Goal: Task Accomplishment & Management: Manage account settings

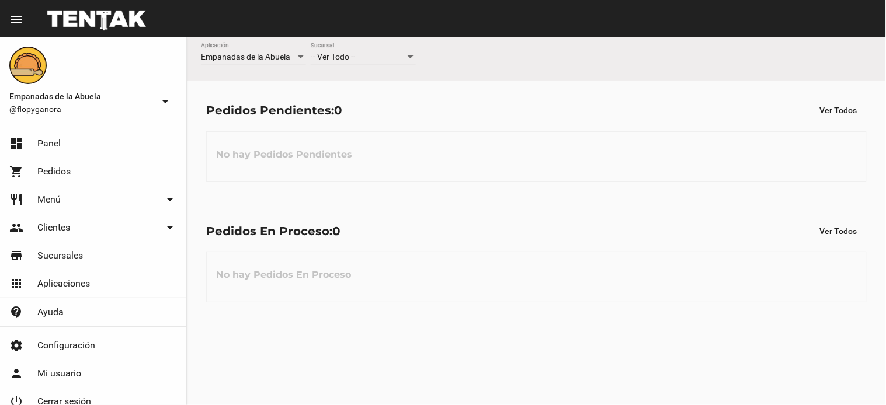
click at [347, 63] on div "-- Ver Todo -- Sucursal" at bounding box center [363, 54] width 105 height 23
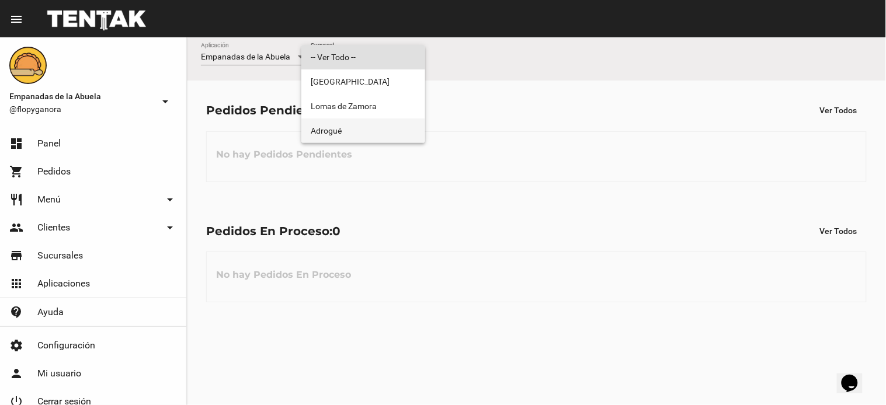
click at [342, 132] on span "Adrogué" at bounding box center [363, 131] width 105 height 25
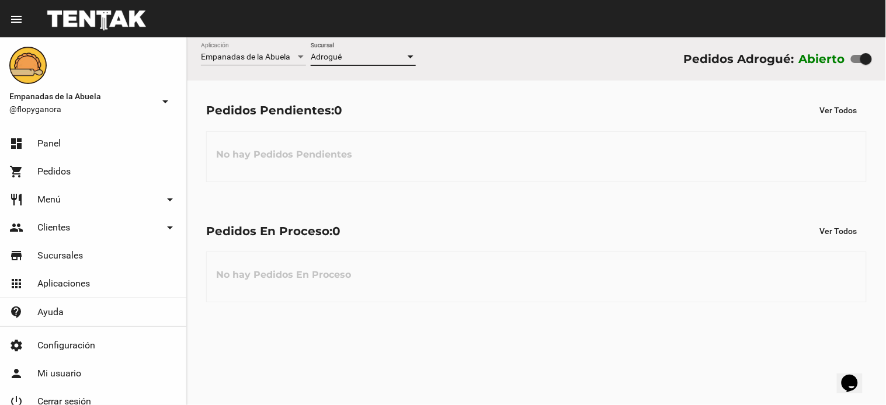
click at [408, 56] on div at bounding box center [411, 56] width 6 height 3
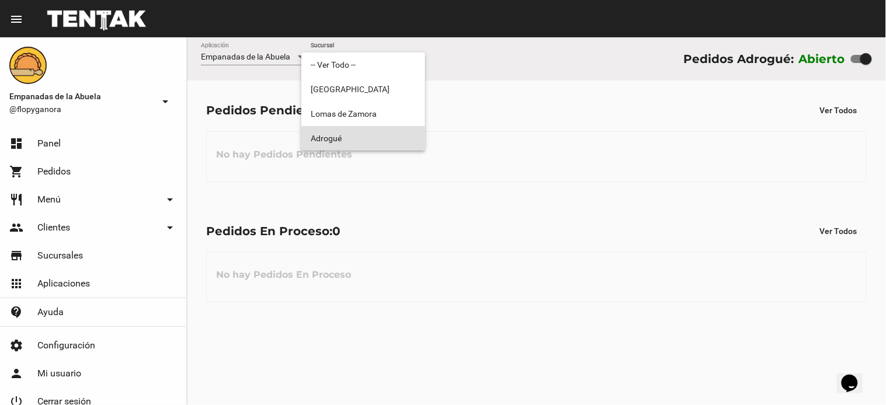
drag, startPoint x: 379, startPoint y: 133, endPoint x: 399, endPoint y: 84, distance: 53.2
click at [379, 127] on span "Adrogué" at bounding box center [363, 138] width 105 height 25
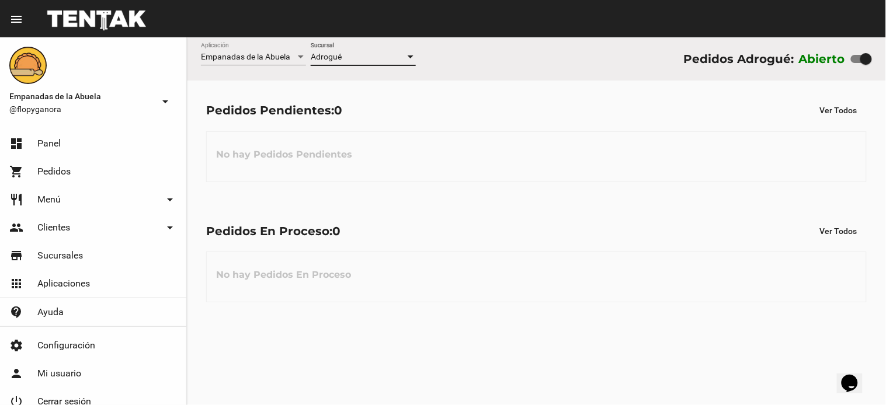
click at [408, 55] on div at bounding box center [410, 57] width 11 height 9
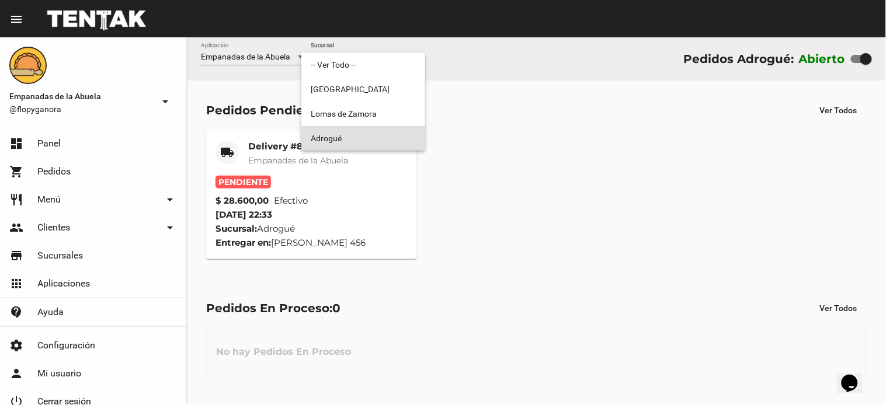
click at [452, 205] on div at bounding box center [443, 202] width 886 height 405
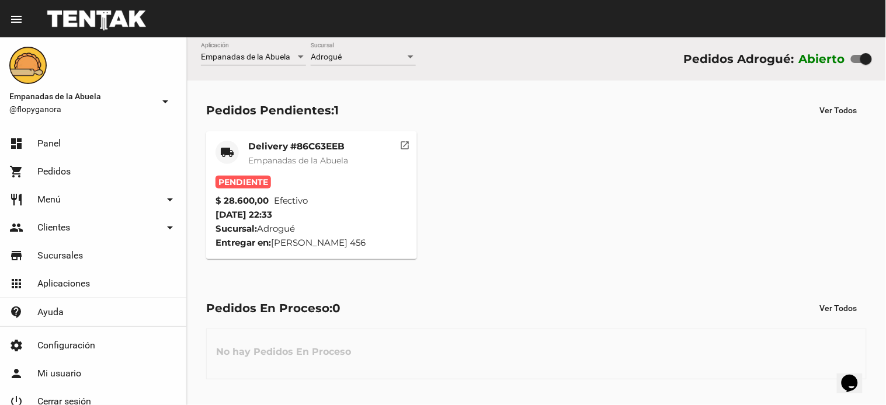
click at [287, 147] on mat-card-title "Delivery #86C63EEB" at bounding box center [298, 147] width 100 height 12
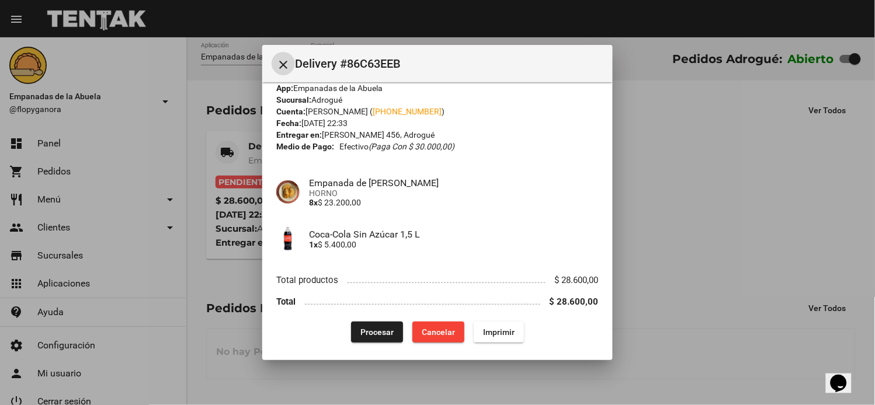
scroll to position [19, 0]
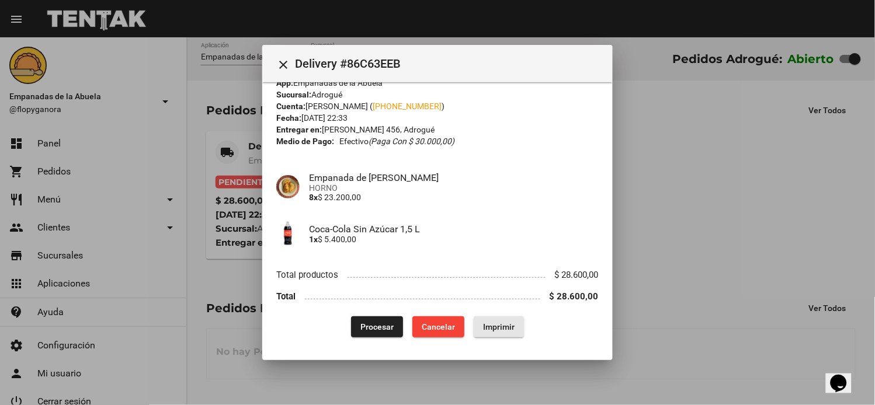
click at [494, 324] on span "Imprimir" at bounding box center [499, 326] width 32 height 9
click at [376, 299] on div "App: Empanadas de la Abuela Sucursal: Adrogué Cuenta: Roman Miniussi ( +54 1128…" at bounding box center [437, 207] width 322 height 261
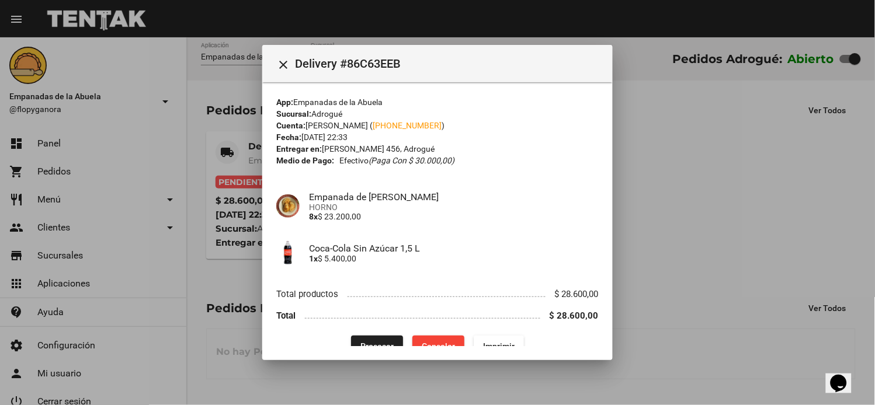
click at [362, 342] on span "Procesar" at bounding box center [376, 346] width 33 height 9
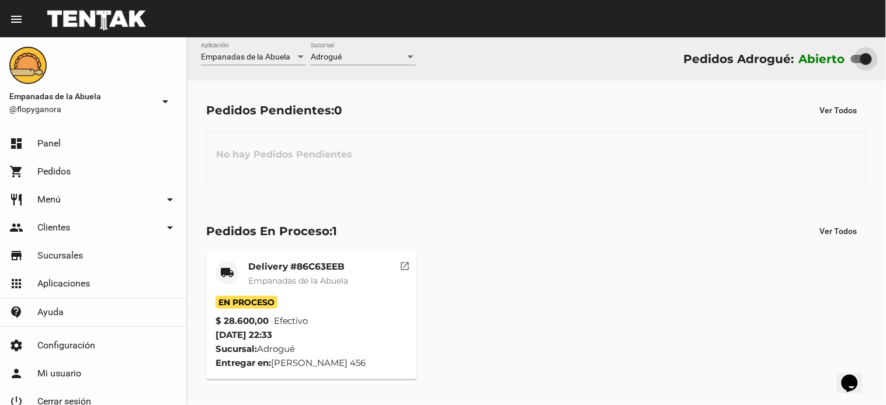
click at [854, 59] on div at bounding box center [861, 59] width 21 height 8
click at [856, 63] on input "checkbox" at bounding box center [856, 63] width 1 height 1
checkbox input "false"
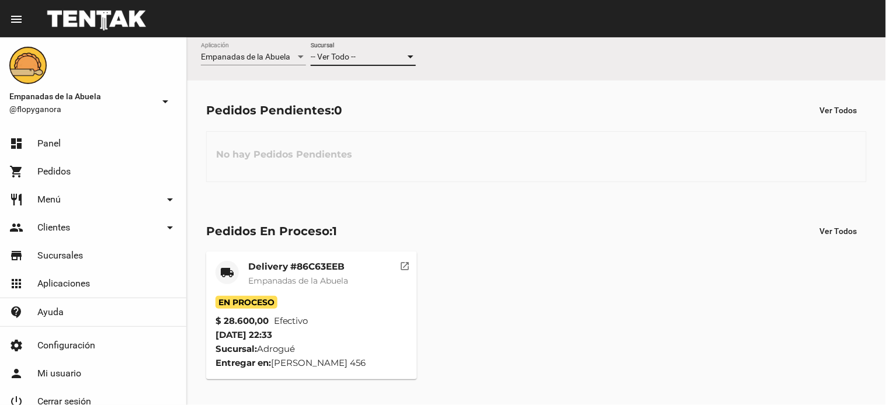
click at [412, 58] on div at bounding box center [411, 56] width 6 height 3
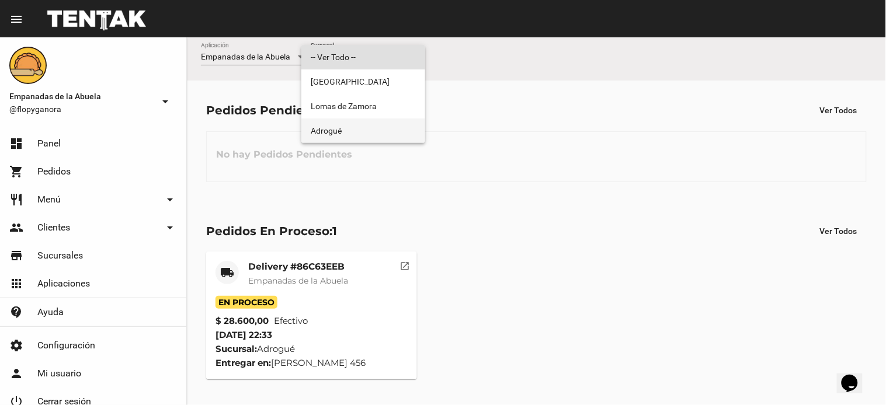
click at [370, 129] on span "Adrogué" at bounding box center [363, 131] width 105 height 25
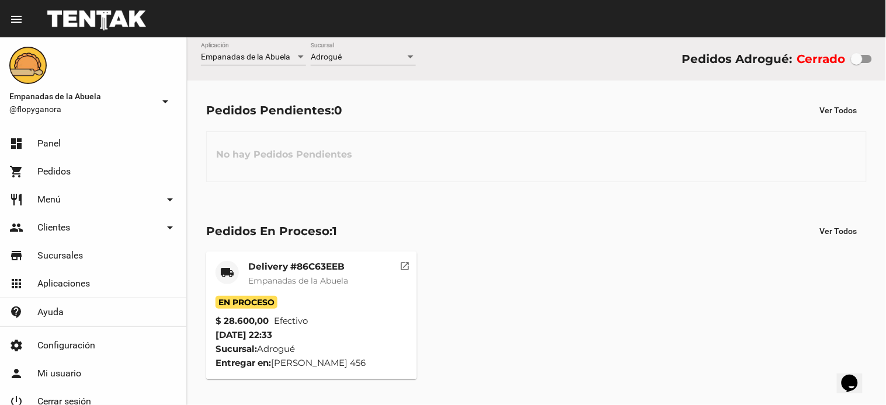
click at [317, 265] on mat-card-title "Delivery #86C63EEB" at bounding box center [298, 267] width 100 height 12
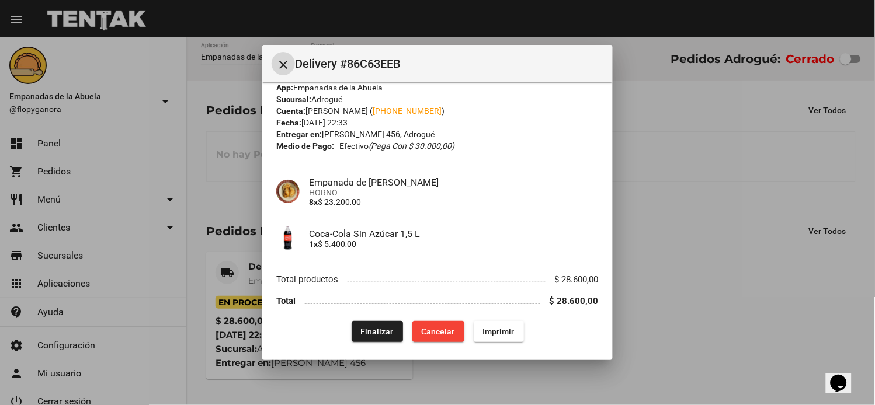
scroll to position [19, 0]
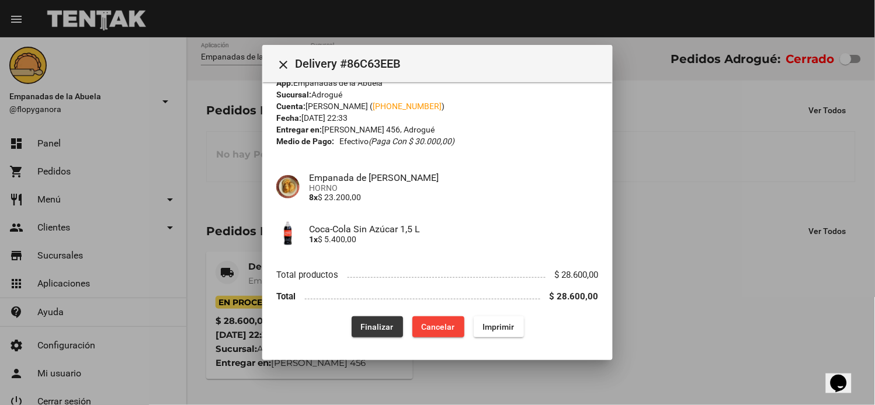
click at [381, 327] on span "Finalizar" at bounding box center [377, 326] width 33 height 9
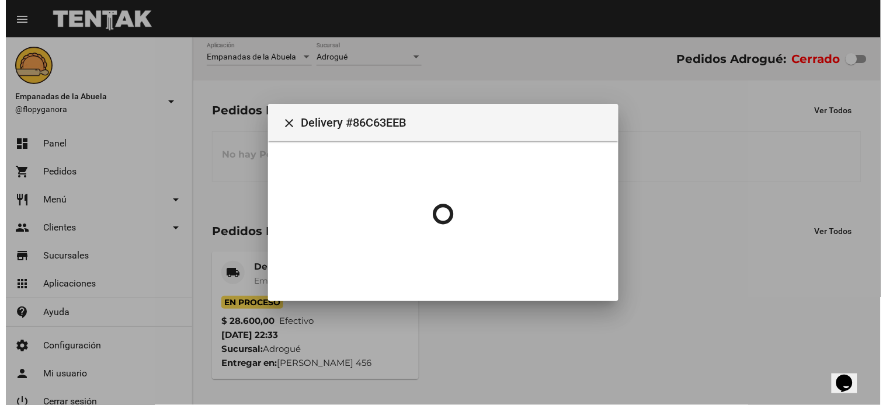
scroll to position [0, 0]
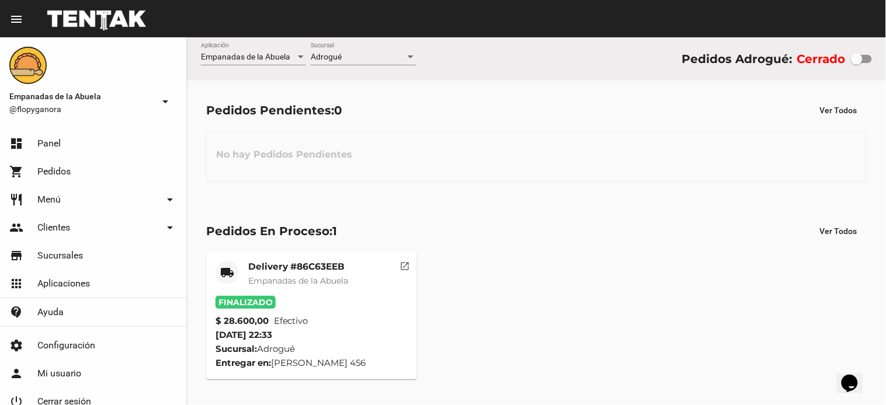
click at [330, 276] on span "Empanadas de la Abuela" at bounding box center [298, 281] width 100 height 11
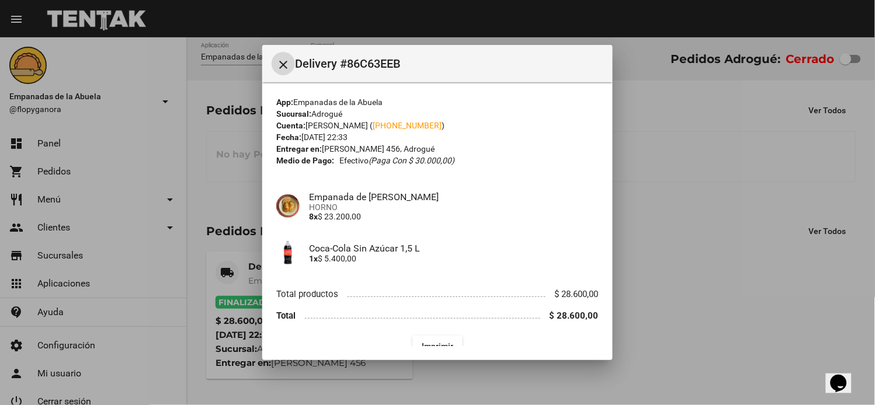
click at [286, 64] on mat-icon "close" at bounding box center [283, 65] width 14 height 14
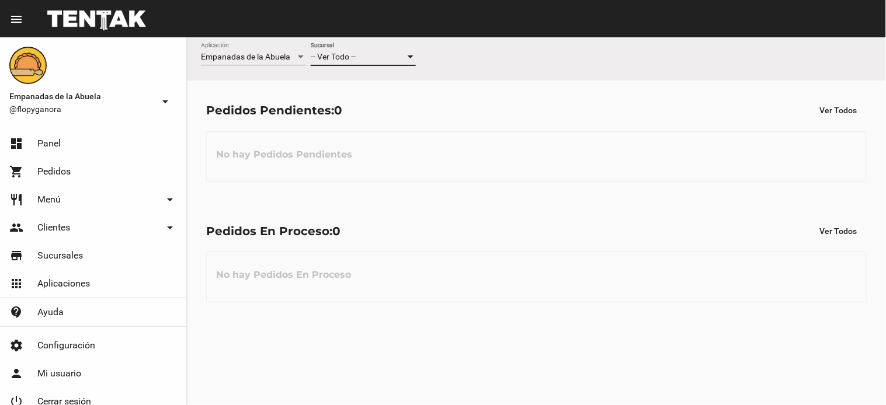
click at [336, 51] on div "-- Ver Todo -- Sucursal" at bounding box center [363, 54] width 105 height 23
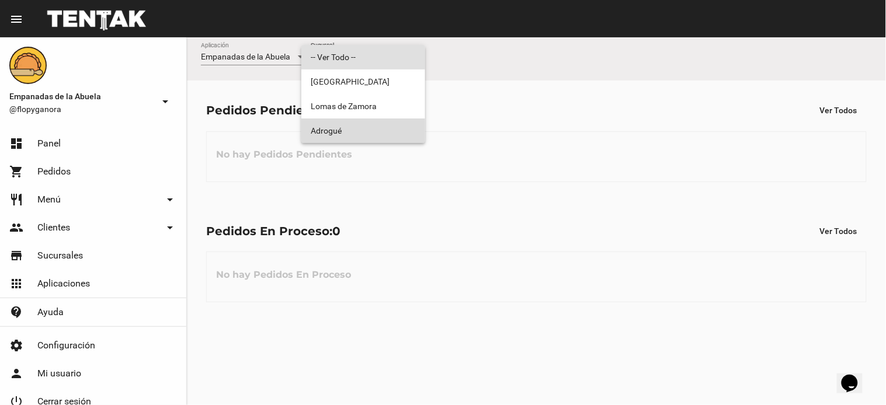
click at [329, 126] on span "Adrogué" at bounding box center [363, 131] width 105 height 25
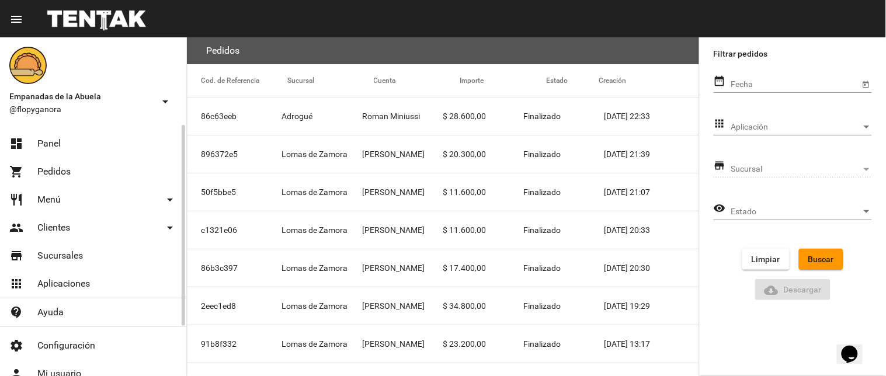
click at [73, 133] on link "dashboard Panel" at bounding box center [93, 144] width 186 height 28
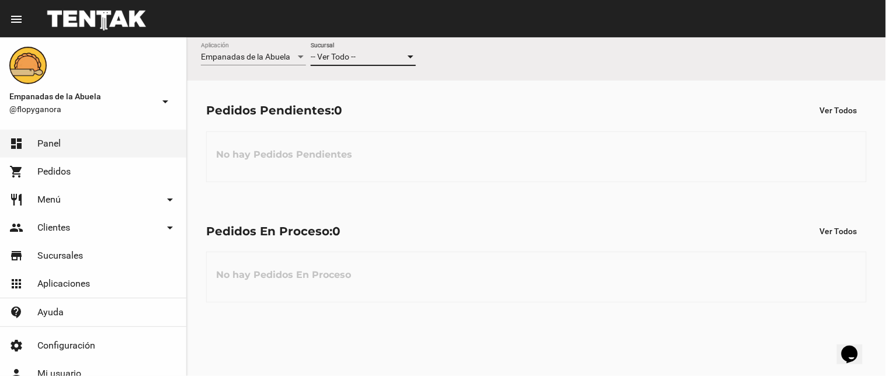
click at [410, 57] on div at bounding box center [411, 56] width 6 height 3
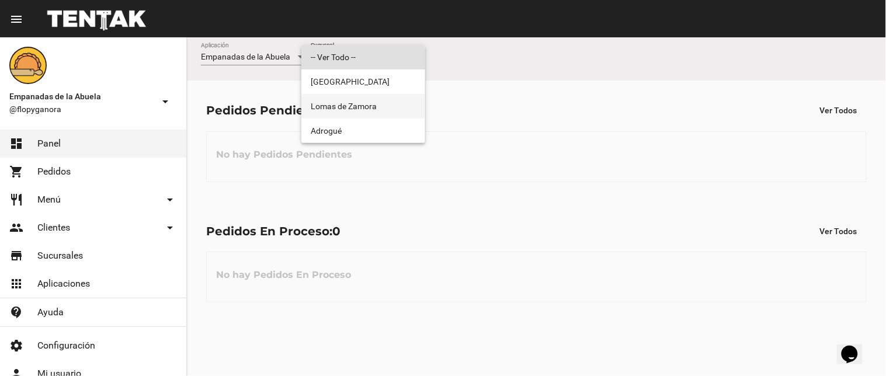
click at [379, 105] on span "Lomas de Zamora" at bounding box center [363, 106] width 105 height 25
